Goal: Task Accomplishment & Management: Manage account settings

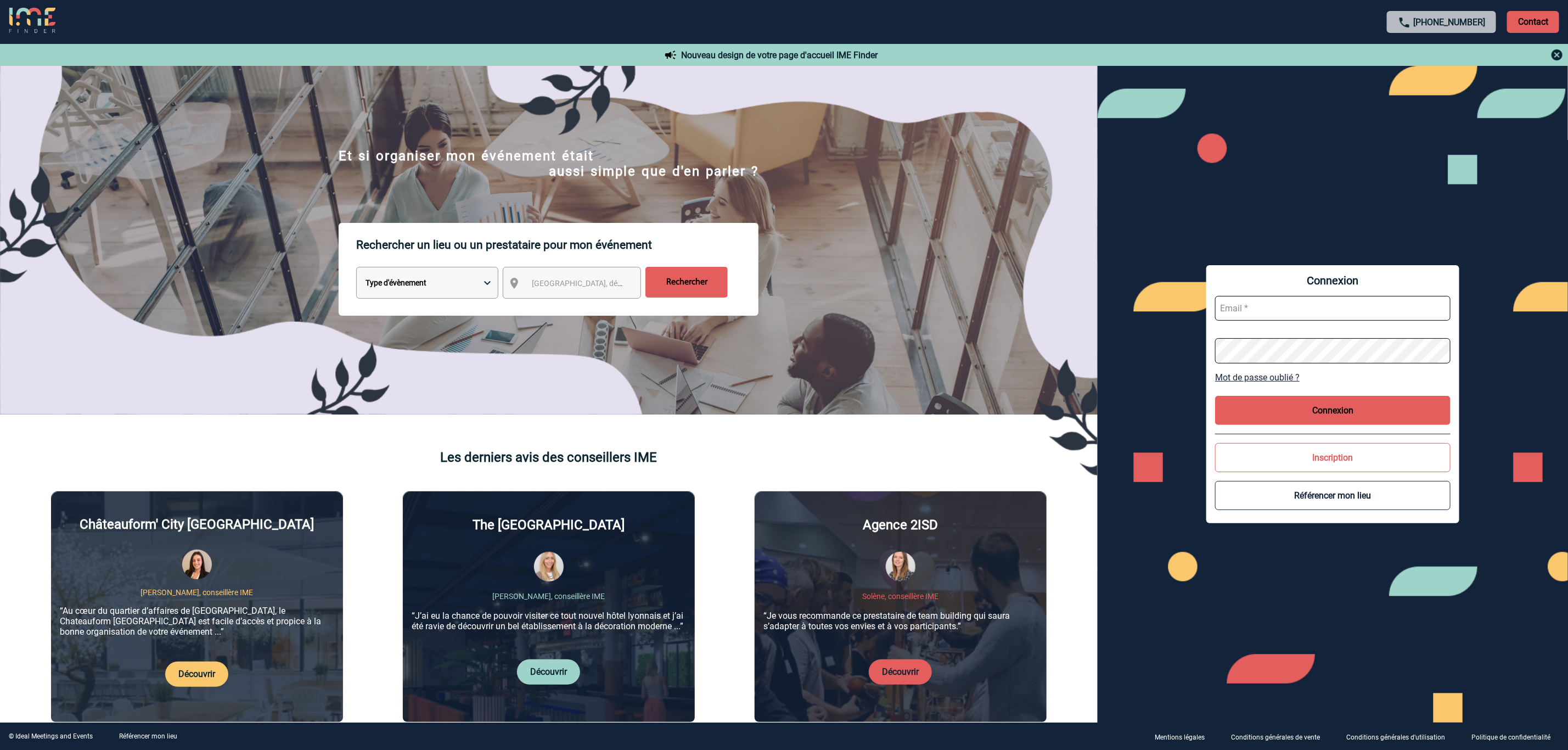
click at [1350, 306] on input "text" at bounding box center [1333, 308] width 236 height 25
click at [1316, 313] on input "[EMAIL_ADDRESS][DOMAIN_NAME]" at bounding box center [1333, 308] width 236 height 25
click at [1343, 318] on input "[EMAIL_ADDRESS][DOMAIN_NAME]" at bounding box center [1333, 308] width 236 height 25
click at [1351, 309] on input "[EMAIL_ADDRESS][DOMAIN_NAME]" at bounding box center [1333, 308] width 236 height 25
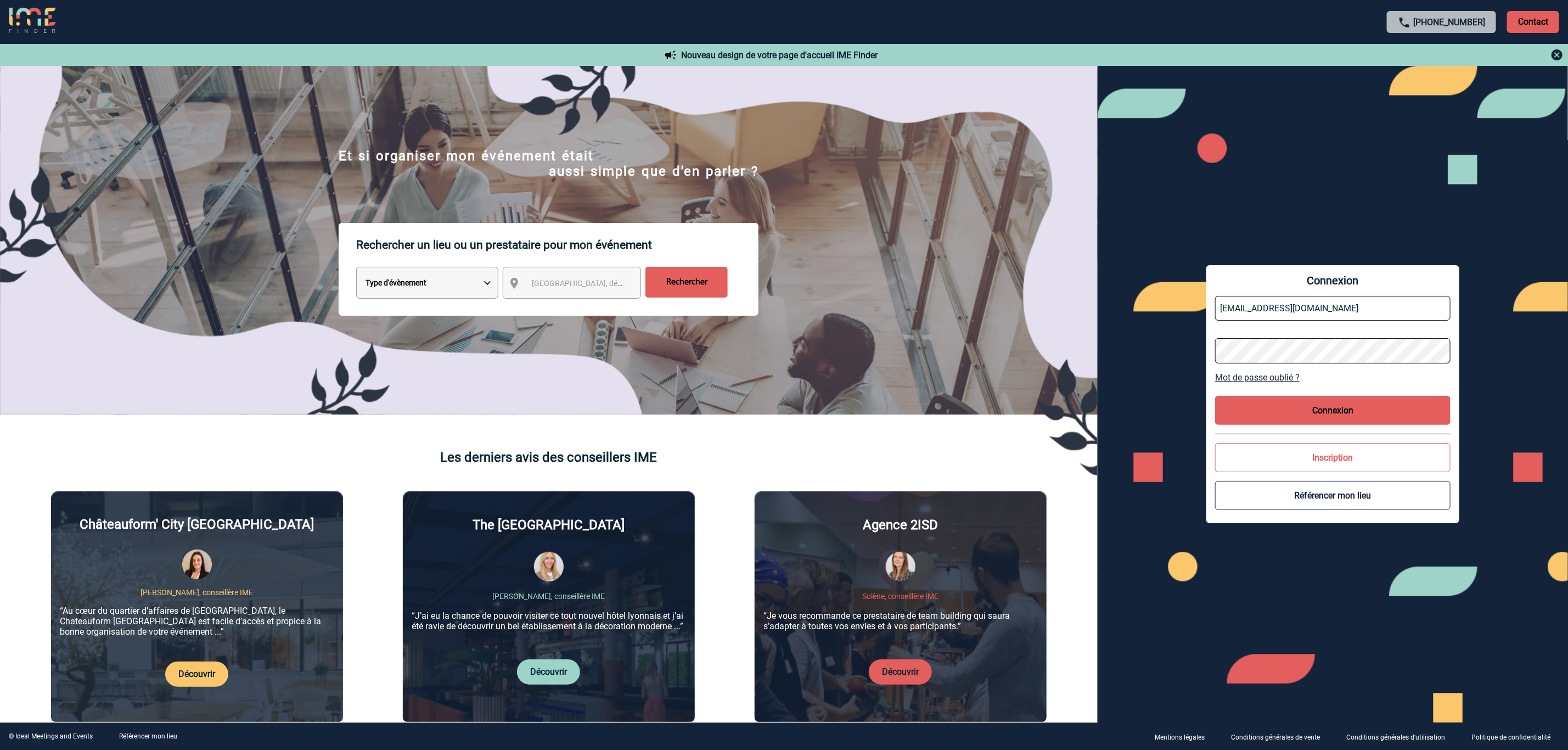
click at [1351, 309] on input "[EMAIL_ADDRESS][DOMAIN_NAME]" at bounding box center [1333, 308] width 236 height 25
click at [1383, 304] on input "[EMAIL_ADDRESS][DOMAIN_NAME]" at bounding box center [1333, 308] width 236 height 25
type input "[EMAIL_ADDRESS][DOMAIN_NAME]"
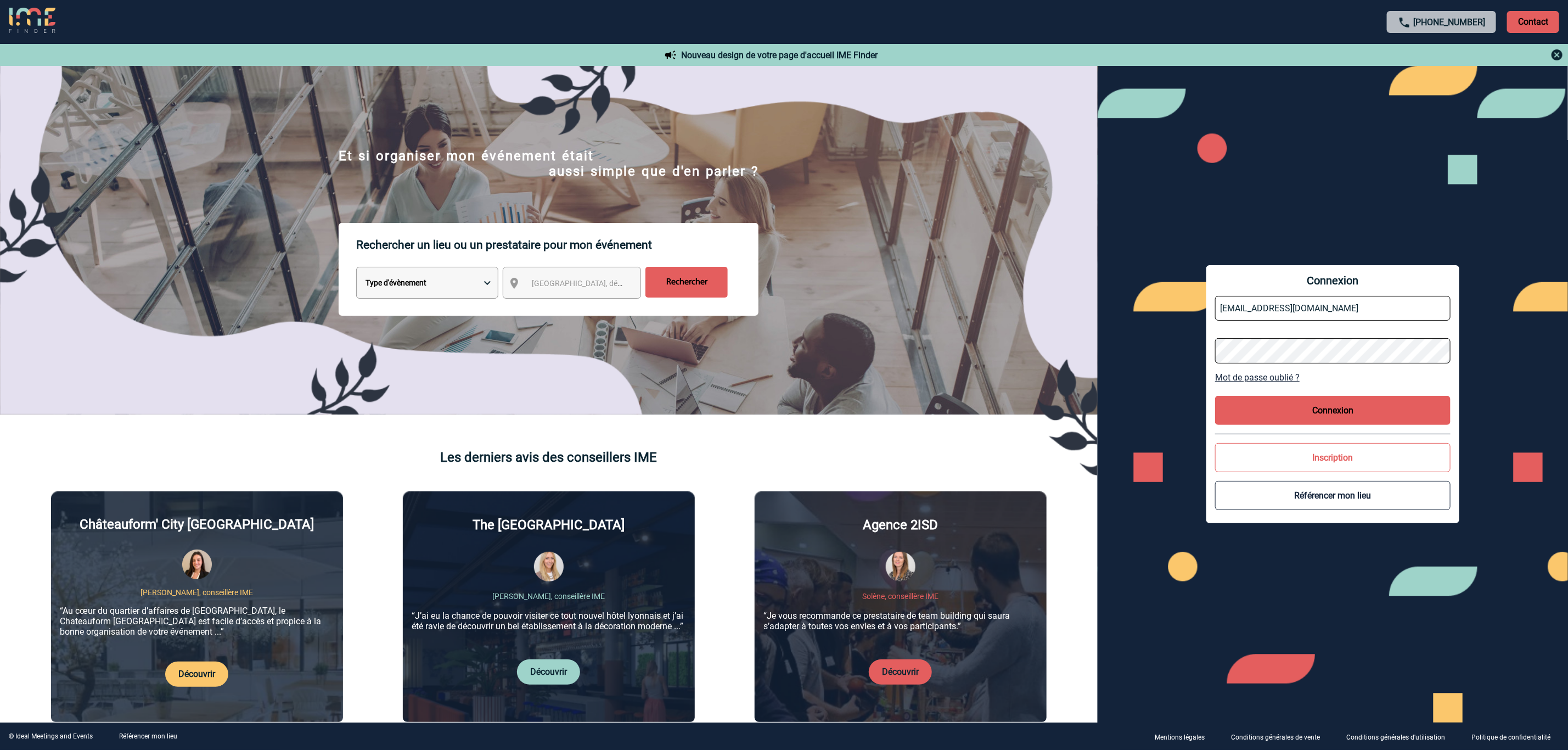
click at [1365, 310] on input "[EMAIL_ADDRESS][DOMAIN_NAME]" at bounding box center [1333, 308] width 236 height 25
click at [1398, 308] on input "[EMAIL_ADDRESS][DOMAIN_NAME]" at bounding box center [1333, 308] width 236 height 25
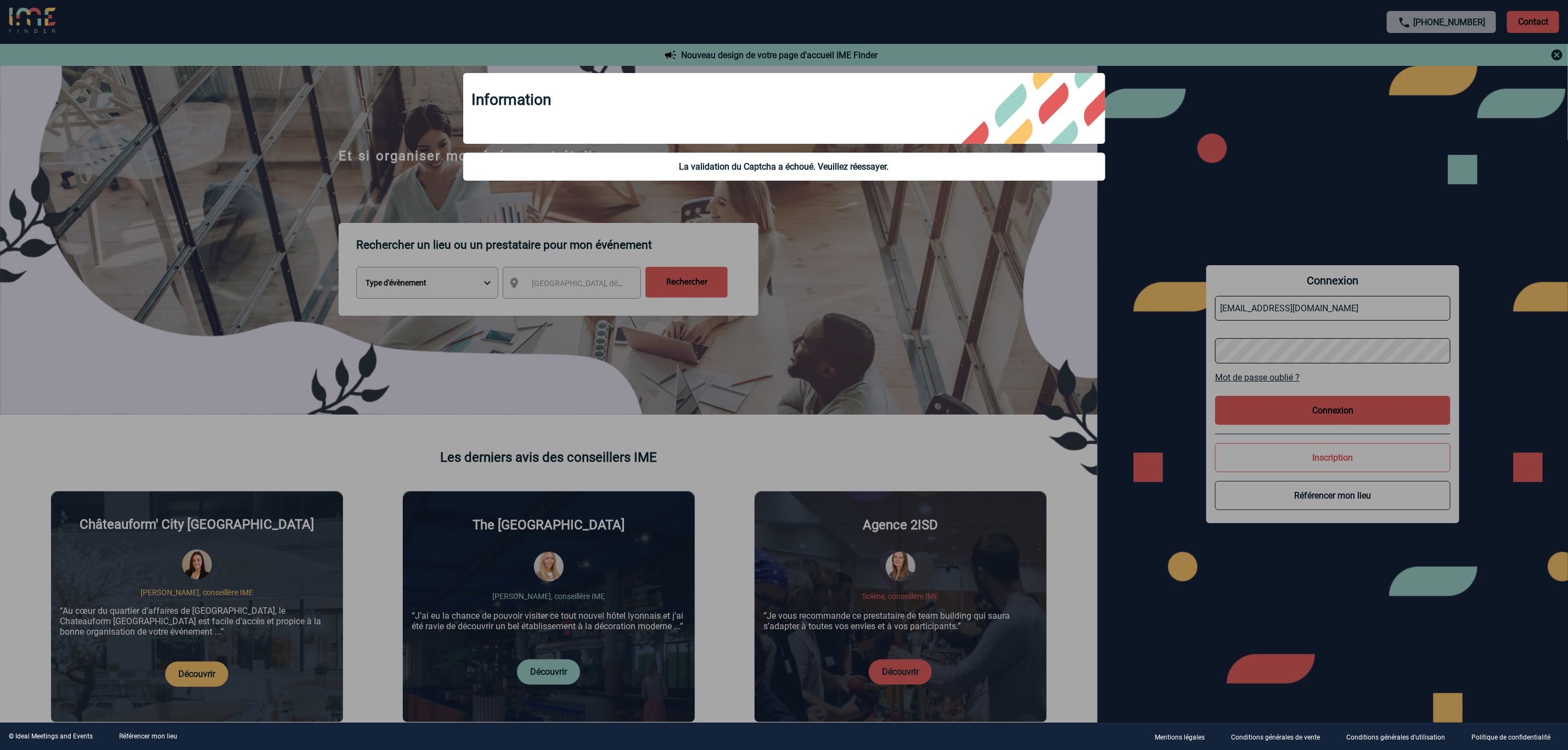
click at [1291, 358] on div at bounding box center [784, 375] width 1568 height 750
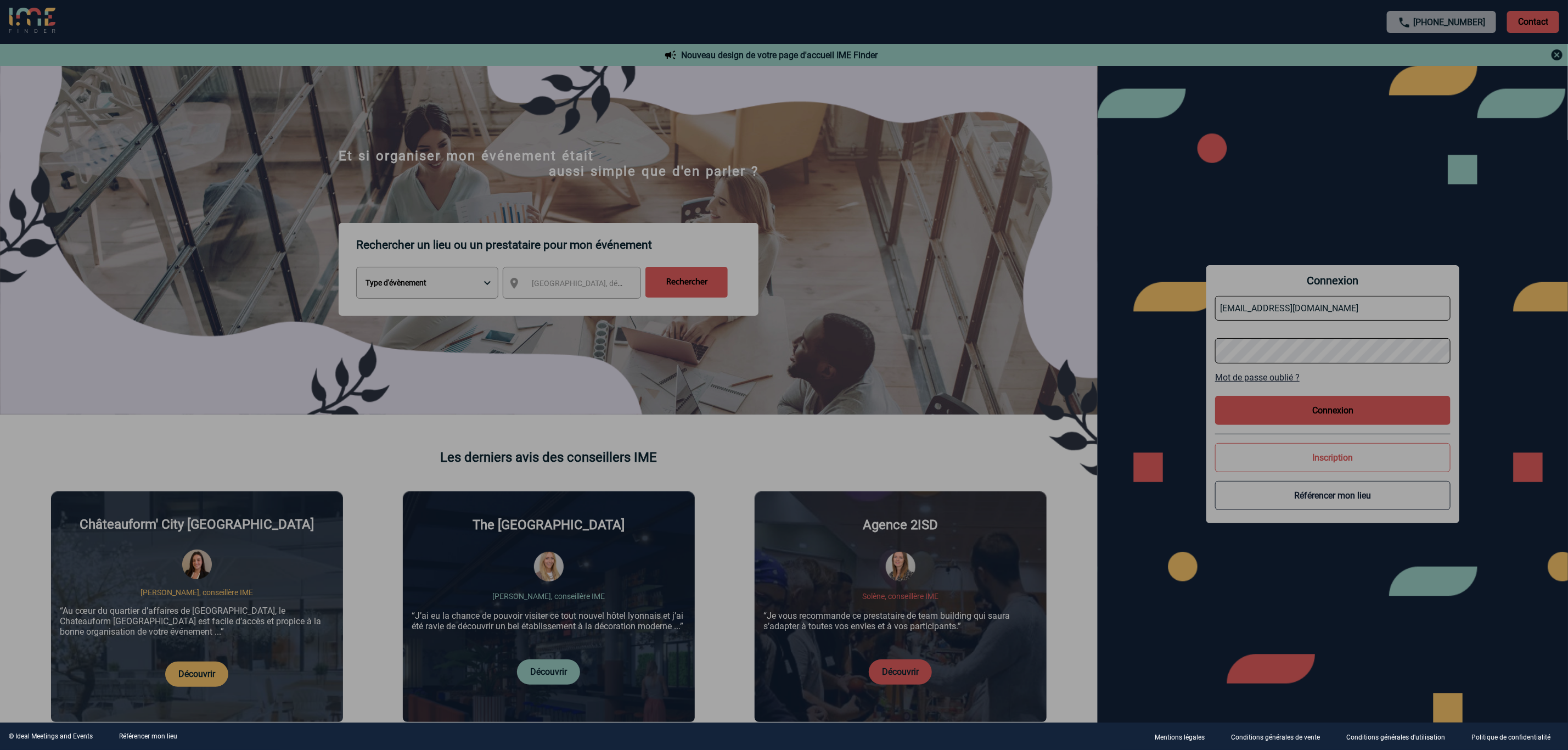
click at [1291, 349] on div at bounding box center [784, 375] width 1568 height 750
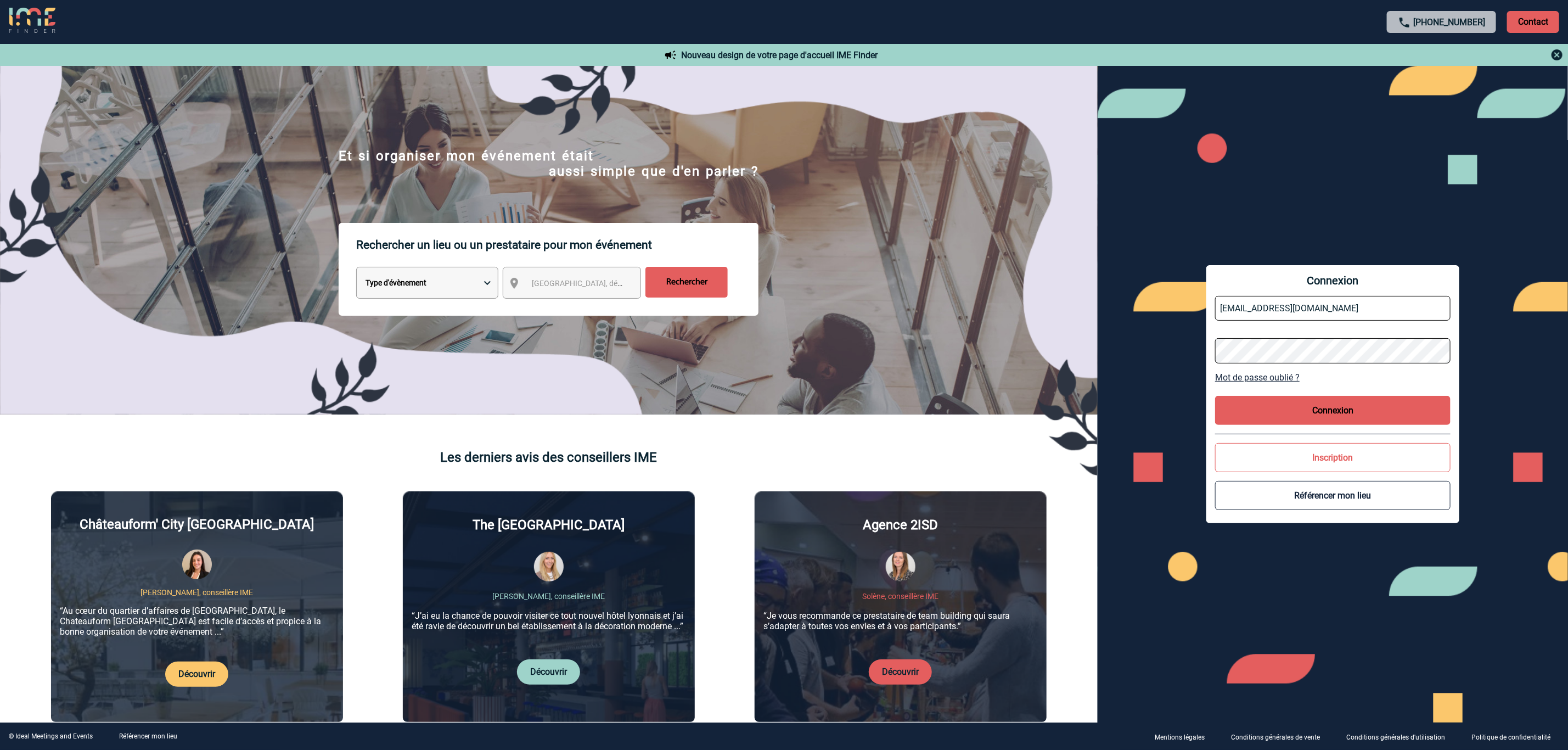
click at [1291, 349] on body "[PHONE_NUMBER] Contact Contact Nouveau design de votre page d'accueil IME Finde…" at bounding box center [784, 375] width 1568 height 750
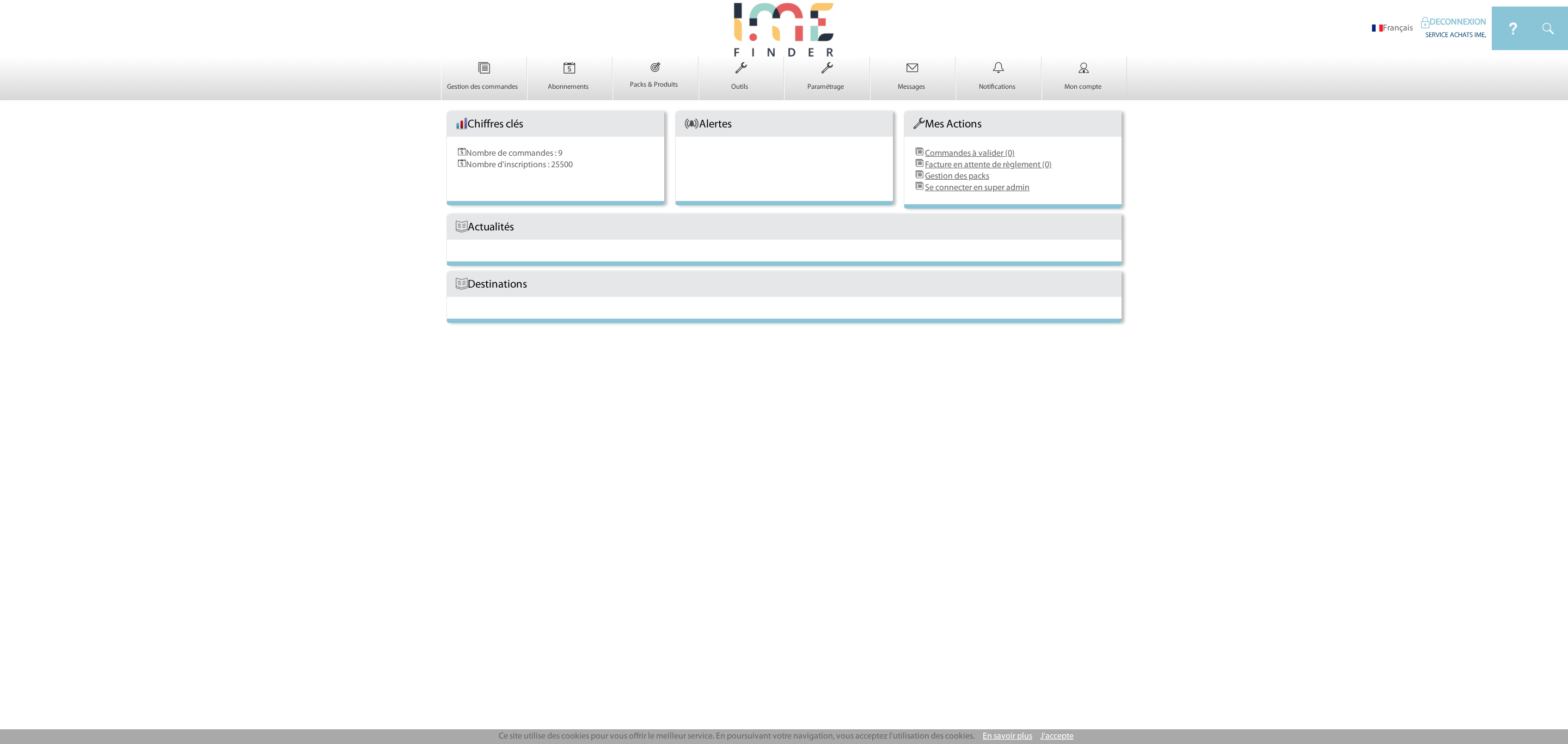
click at [1219, 357] on body "Français DECONNEXION SERVICE ACHATS IME, 0" at bounding box center [784, 372] width 1568 height 744
click at [1446, 22] on link "DECONNEXION" at bounding box center [1453, 23] width 65 height 9
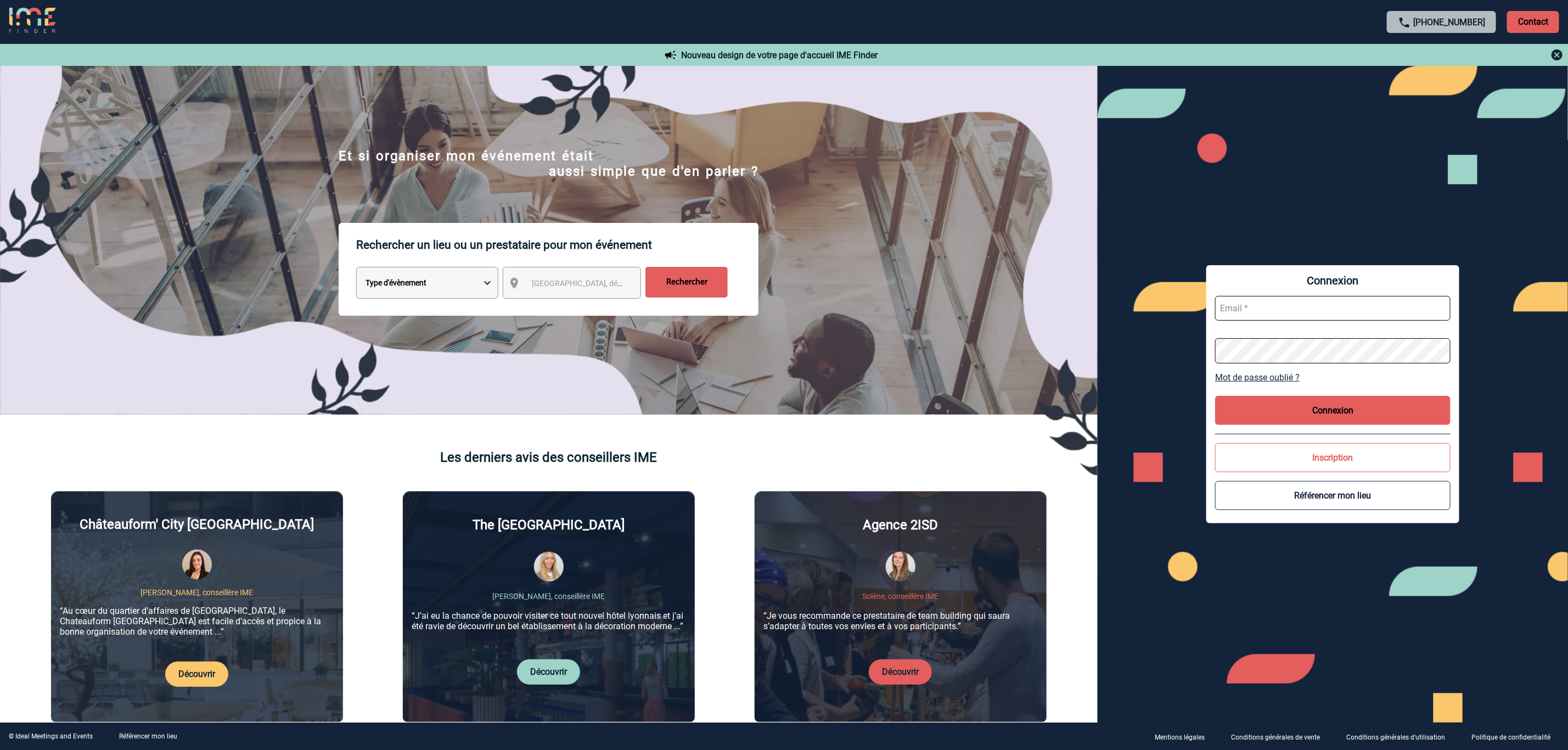
type input "[EMAIL_ADDRESS][DOMAIN_NAME]"
click at [1318, 305] on input "[EMAIL_ADDRESS][DOMAIN_NAME]" at bounding box center [1333, 308] width 236 height 25
